Goal: Task Accomplishment & Management: Complete application form

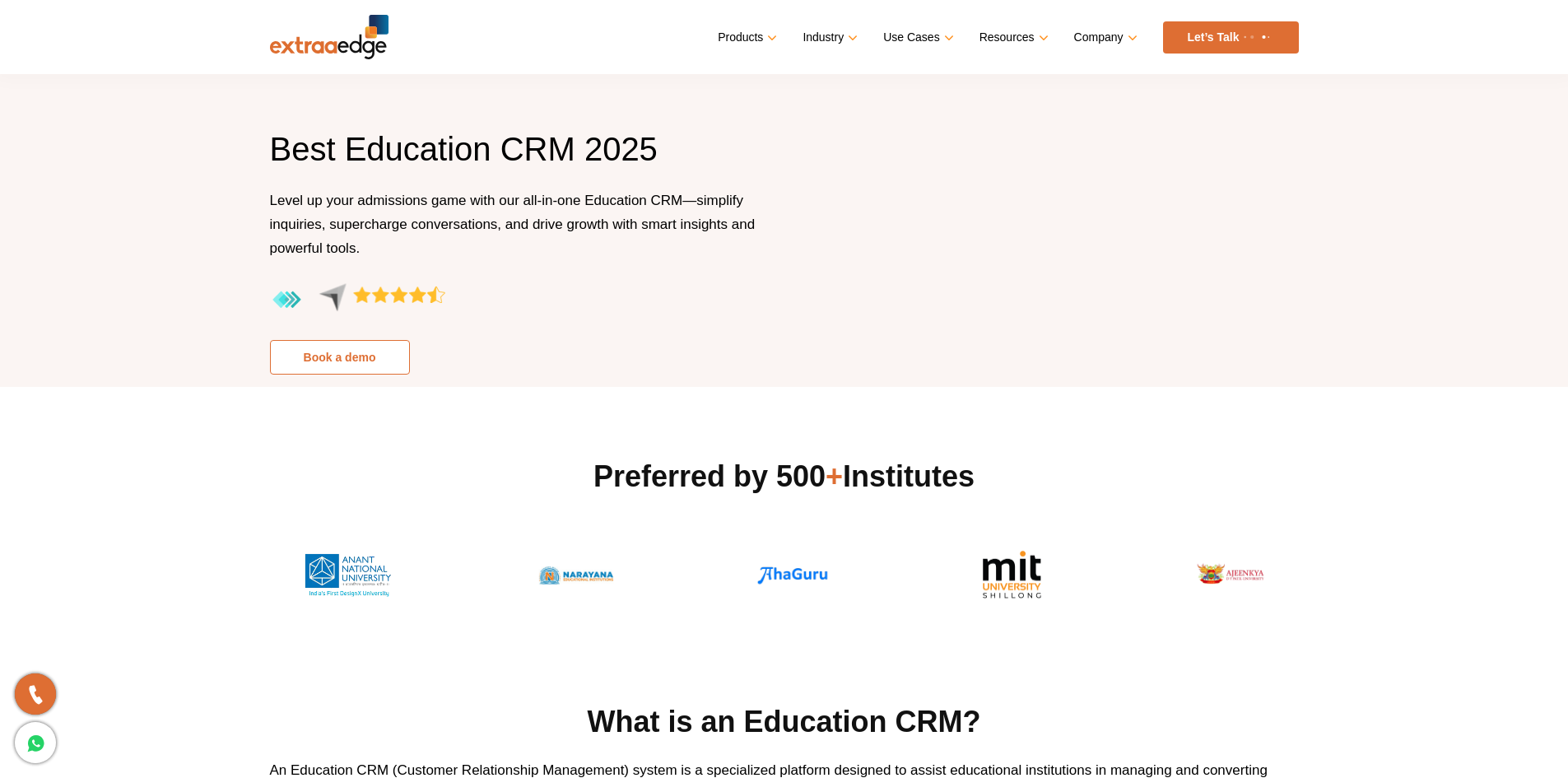
click at [312, 363] on link "Book a demo" at bounding box center [340, 357] width 140 height 35
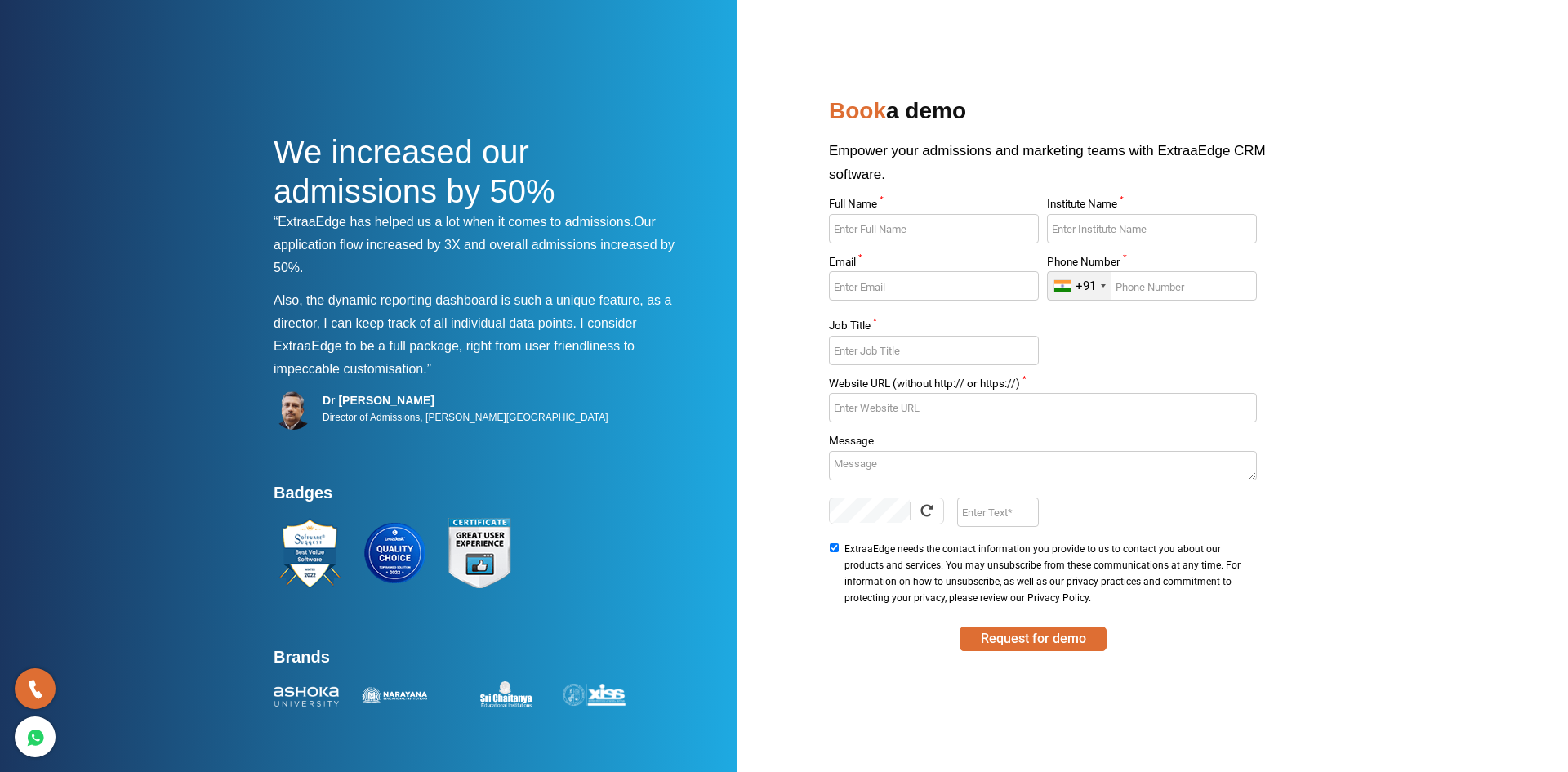
click at [864, 234] on input "Full Name *" at bounding box center [934, 229] width 209 height 29
type input "Adheena"
click at [1056, 224] on input "Institute Name *" at bounding box center [1152, 229] width 209 height 29
type input "[GEOGRAPHIC_DATA]"
click at [886, 290] on input "Email *" at bounding box center [934, 286] width 209 height 29
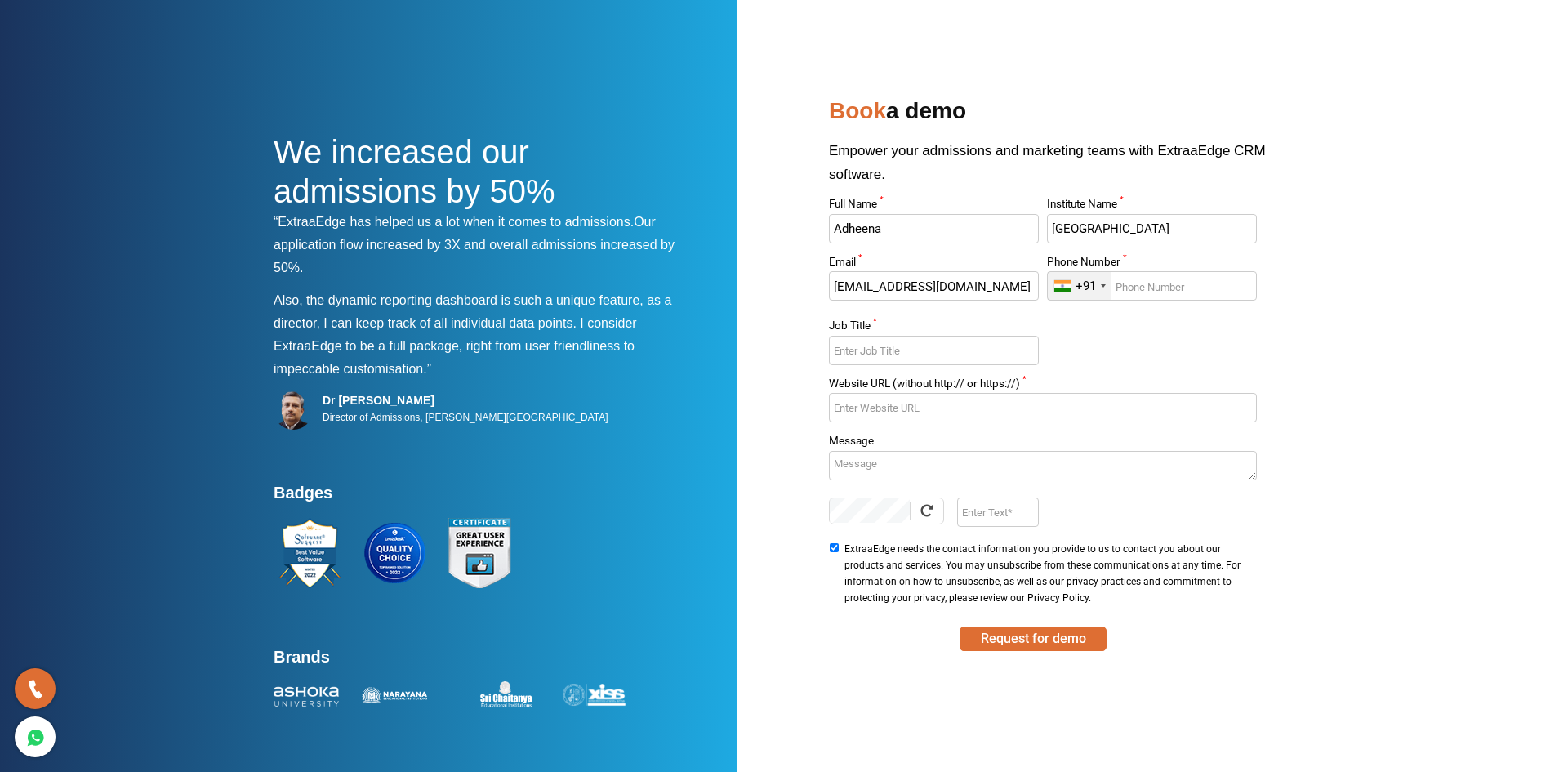
type input "[EMAIL_ADDRESS][DOMAIN_NAME]"
click at [1140, 291] on input "Phone Number *" at bounding box center [1152, 286] width 209 height 29
type input "8089324224"
click at [989, 356] on input "Job Title *" at bounding box center [934, 350] width 209 height 29
type input "Director"
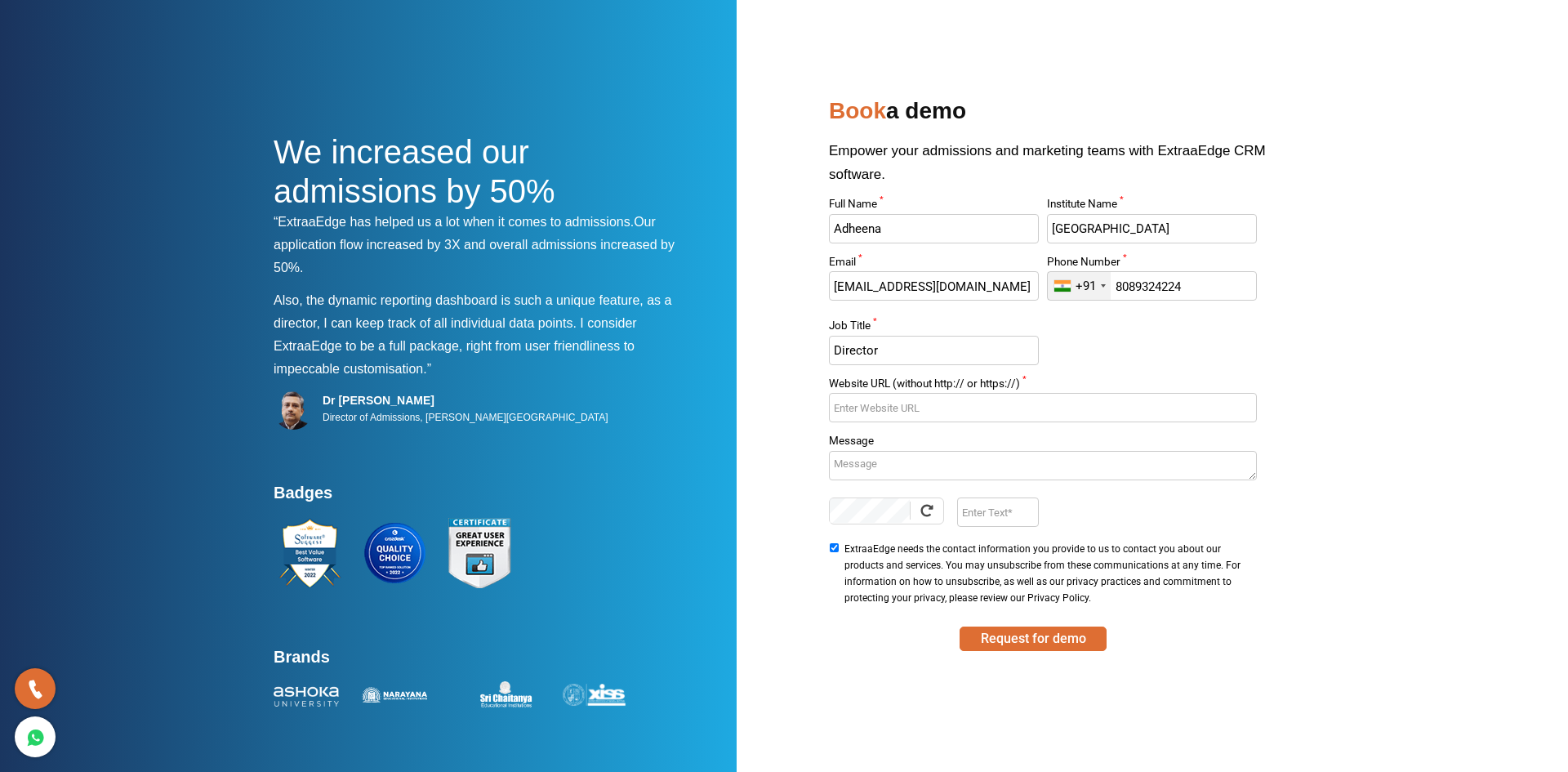
click at [891, 414] on input "Website URL (without http:// or https://) *" at bounding box center [1043, 408] width 428 height 29
type input "[DOMAIN_NAME]"
click at [979, 509] on input "Enter Text" at bounding box center [997, 512] width 81 height 29
type input "ThSf"
click at [1039, 643] on button "Request for demo" at bounding box center [1033, 638] width 147 height 25
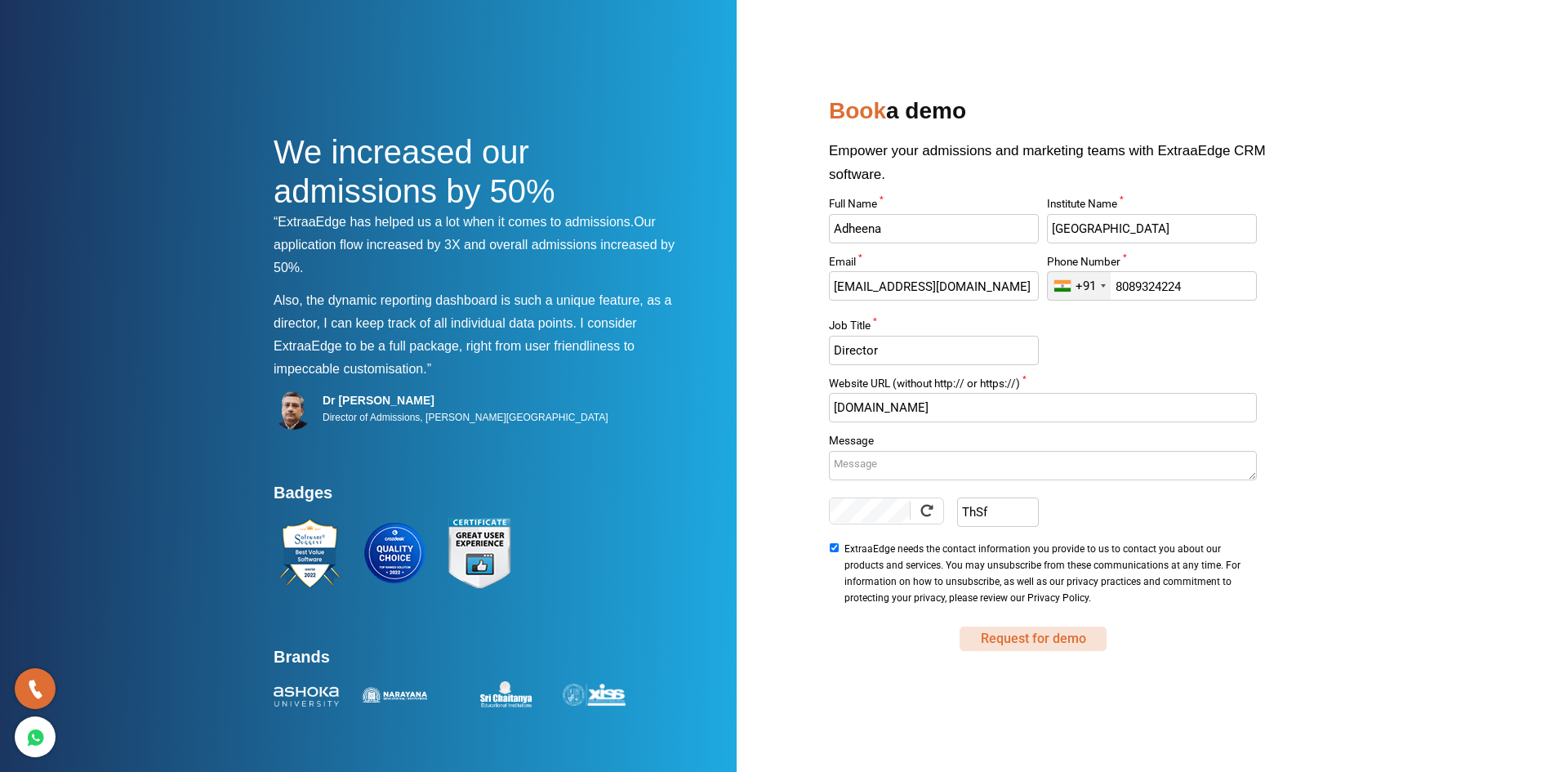
click at [994, 635] on button "Request for demo" at bounding box center [1033, 638] width 147 height 25
click at [1042, 642] on button "Request for demo" at bounding box center [1033, 638] width 147 height 25
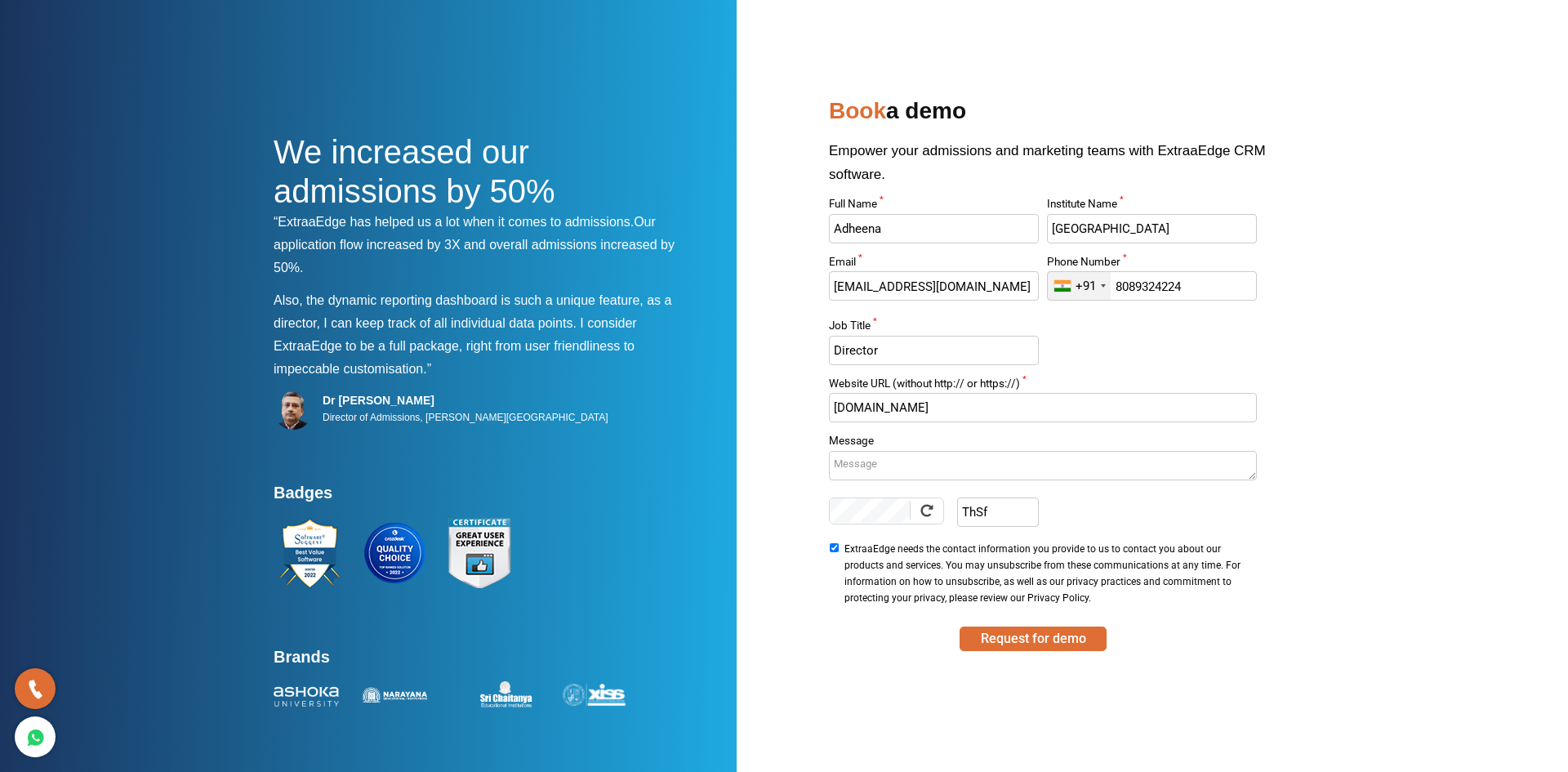
click at [994, 560] on span "ExtraaEdge needs the contact information you provide to us to contact you about…" at bounding box center [1048, 573] width 407 height 65
click at [840, 552] on input "ExtraaEdge needs the contact information you provide to us to contact you about…" at bounding box center [835, 548] width 10 height 9
checkbox input "false"
click at [896, 477] on textarea "Message" at bounding box center [1043, 465] width 428 height 29
type textarea "need demo"
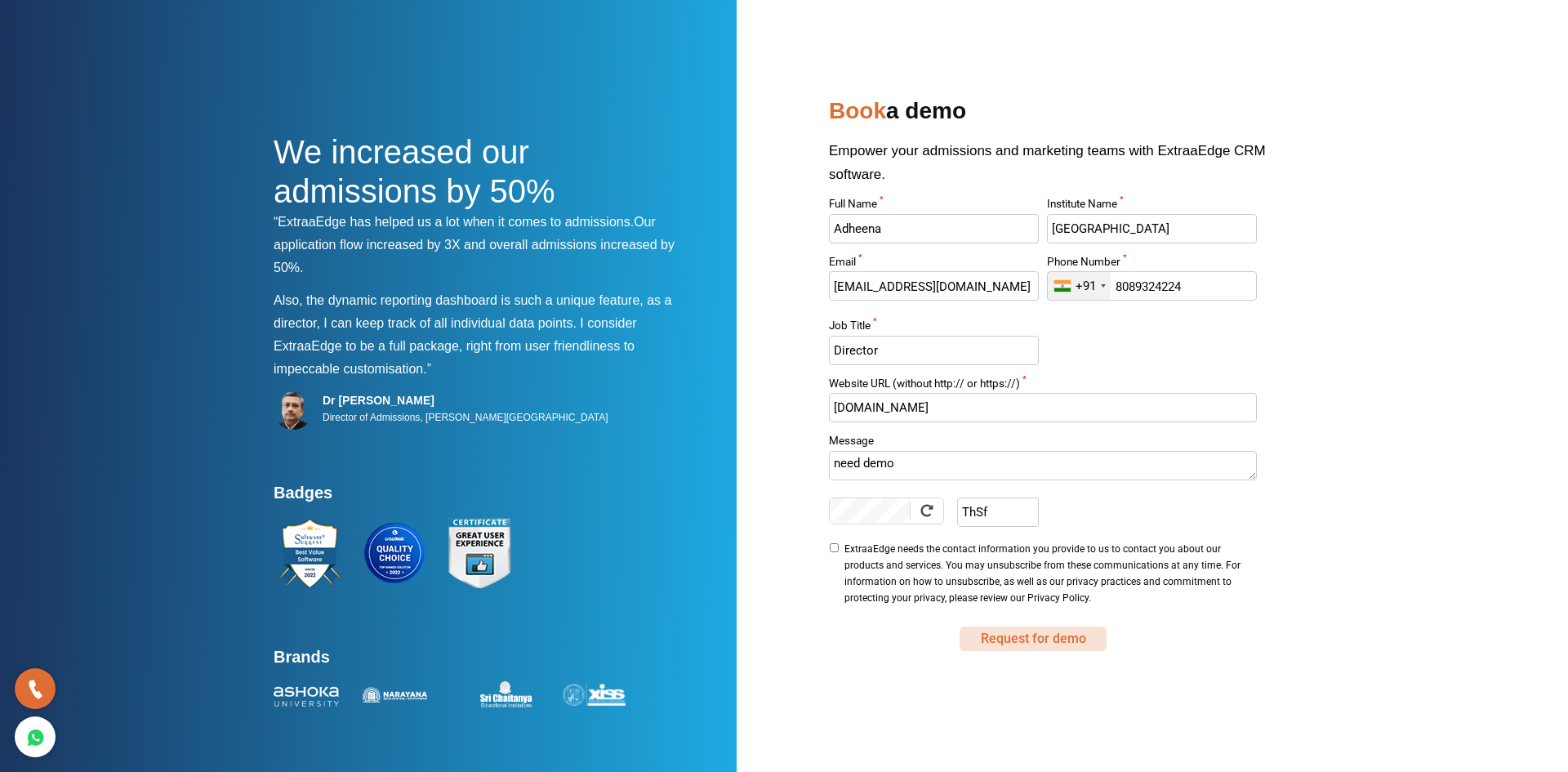
click at [1002, 636] on button "Request for demo" at bounding box center [1033, 638] width 147 height 25
click at [835, 552] on label "ExtraaEdge needs the contact information you provide to us to contact you about…" at bounding box center [1043, 574] width 428 height 69
click at [835, 552] on input "ExtraaEdge needs the contact information you provide to us to contact you about…" at bounding box center [835, 548] width 10 height 9
checkbox input "true"
click at [1067, 642] on button "Request for demo" at bounding box center [1033, 638] width 147 height 25
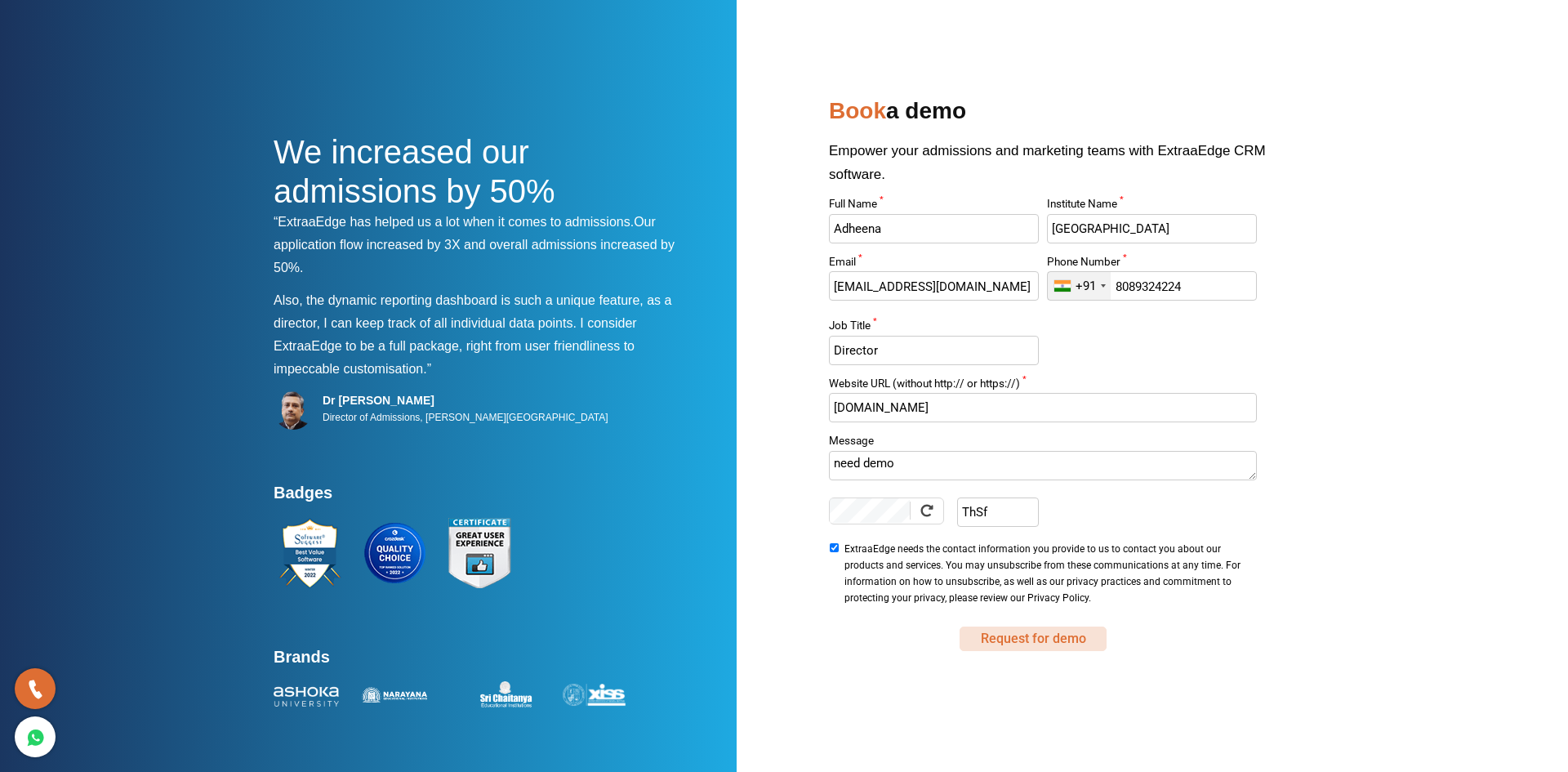
click at [991, 643] on button "Request for demo" at bounding box center [1033, 638] width 147 height 25
